Goal: Information Seeking & Learning: Learn about a topic

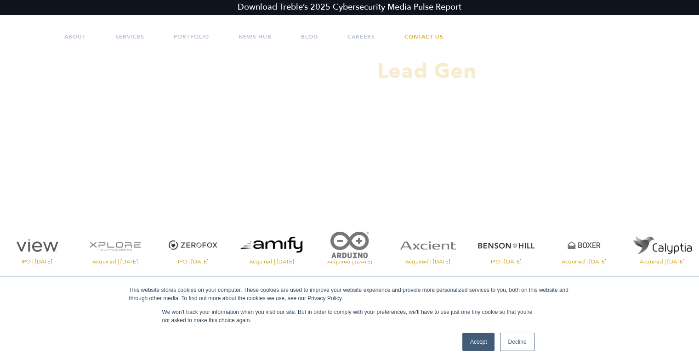
scroll to position [46, 0]
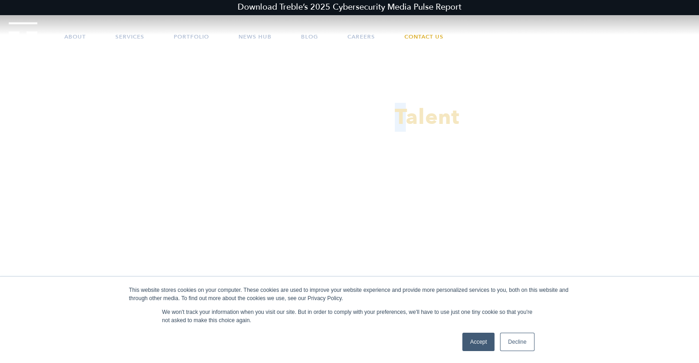
drag, startPoint x: 410, startPoint y: 115, endPoint x: 398, endPoint y: 117, distance: 12.5
click at [398, 117] on h3 "PR That Drives Talent" at bounding box center [349, 118] width 699 height 24
click at [265, 113] on h3 "PR That Drives Talent" at bounding box center [349, 118] width 699 height 24
click at [473, 347] on link "Accept" at bounding box center [478, 342] width 33 height 18
click at [474, 342] on link "Accept" at bounding box center [478, 342] width 33 height 18
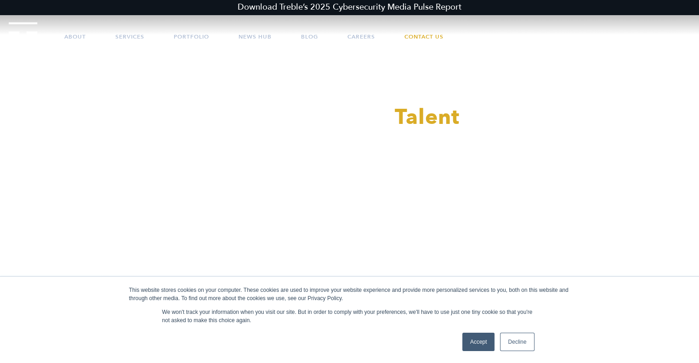
click at [473, 336] on link "Accept" at bounding box center [478, 342] width 33 height 18
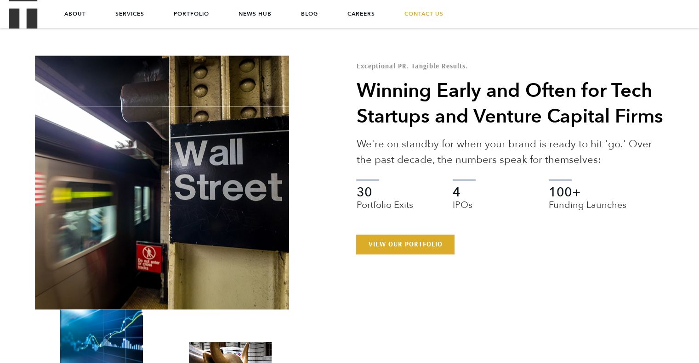
scroll to position [1378, 0]
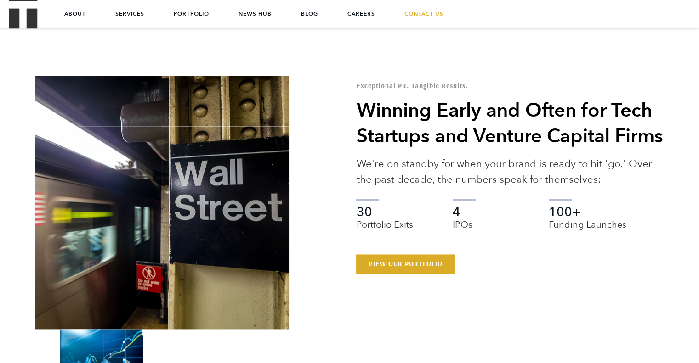
click at [419, 139] on h2 "Winning Early and Often for Tech Startups and Venture Capital Firms" at bounding box center [510, 123] width 308 height 51
drag, startPoint x: 400, startPoint y: 135, endPoint x: 409, endPoint y: 135, distance: 9.6
click at [409, 135] on h2 "Winning Early and Often for Tech Startups and Venture Capital Firms" at bounding box center [510, 123] width 308 height 51
click at [391, 187] on p "We're on standby for when your brand is ready to hit 'go.' Over the past decade…" at bounding box center [510, 171] width 308 height 31
click at [389, 187] on p "We're on standby for when your brand is ready to hit 'go.' Over the past decade…" at bounding box center [510, 171] width 308 height 31
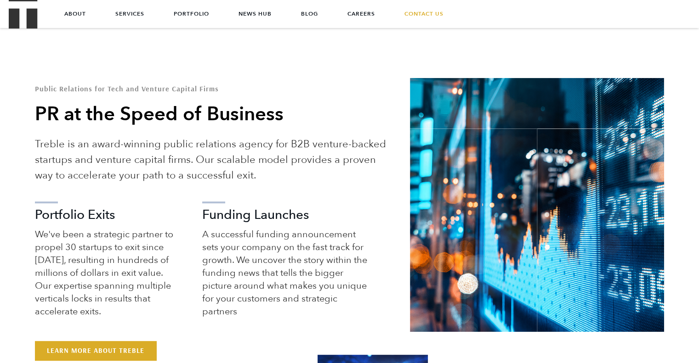
scroll to position [322, 0]
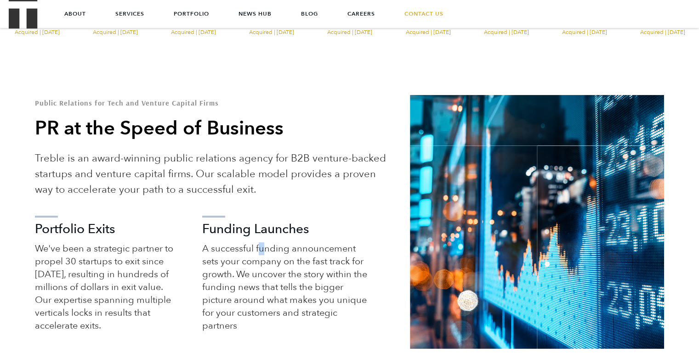
click at [262, 246] on p "A successful funding announcement sets your company on the fast track for growt…" at bounding box center [284, 288] width 165 height 90
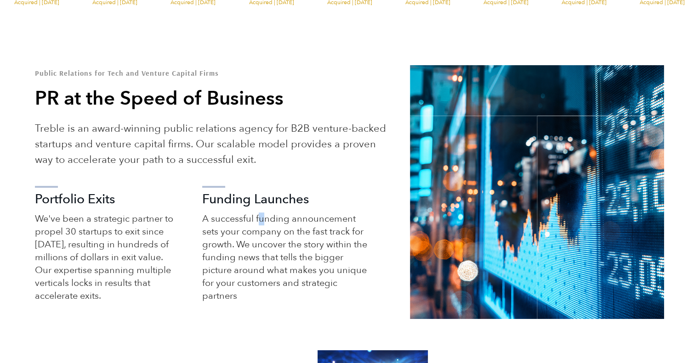
scroll to position [368, 0]
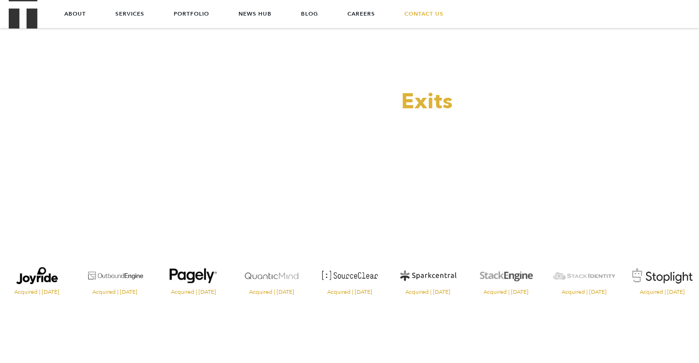
scroll to position [46, 0]
